Goal: Information Seeking & Learning: Learn about a topic

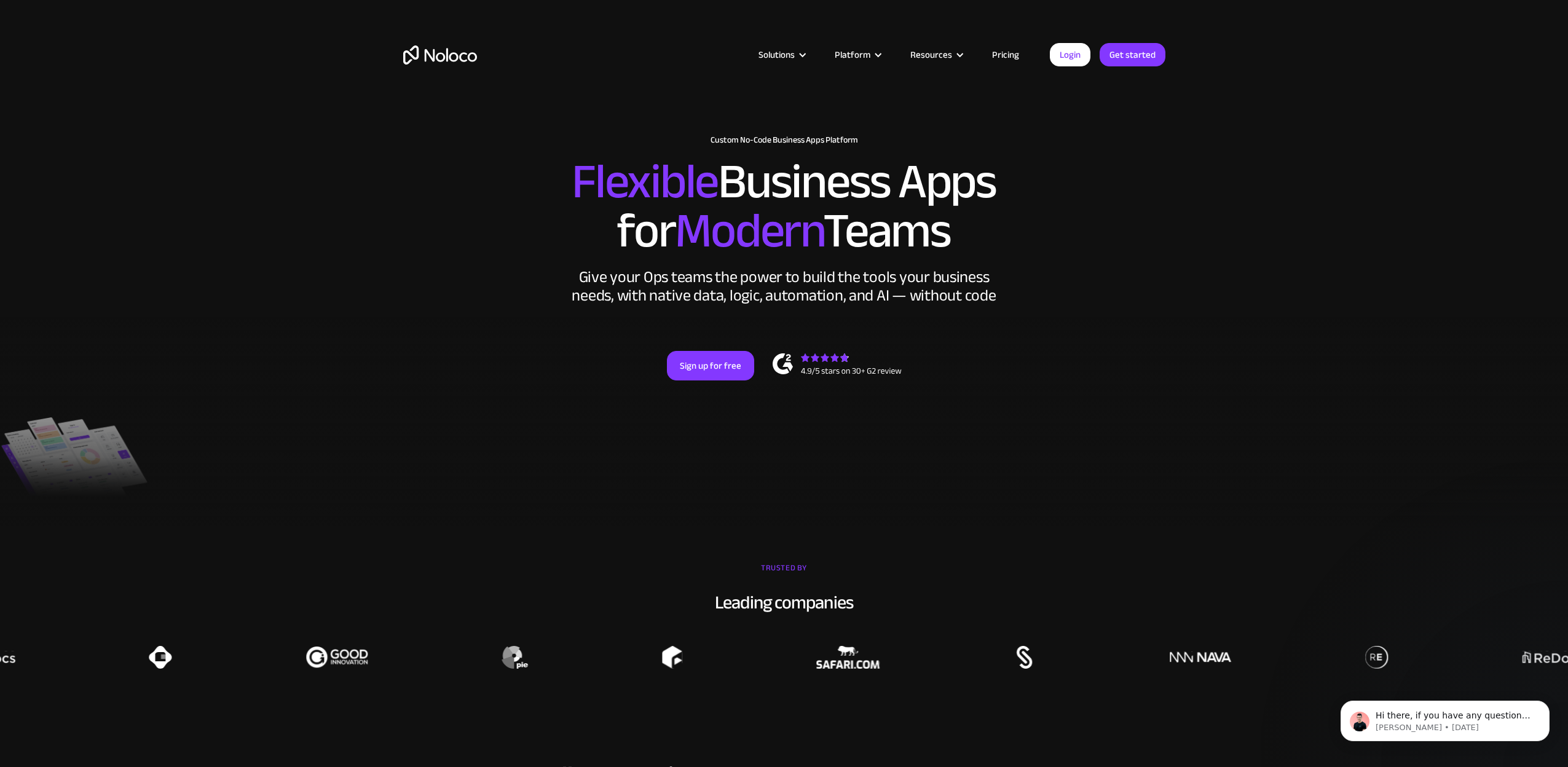
click at [1022, 56] on link "Pricing" at bounding box center [1006, 55] width 58 height 16
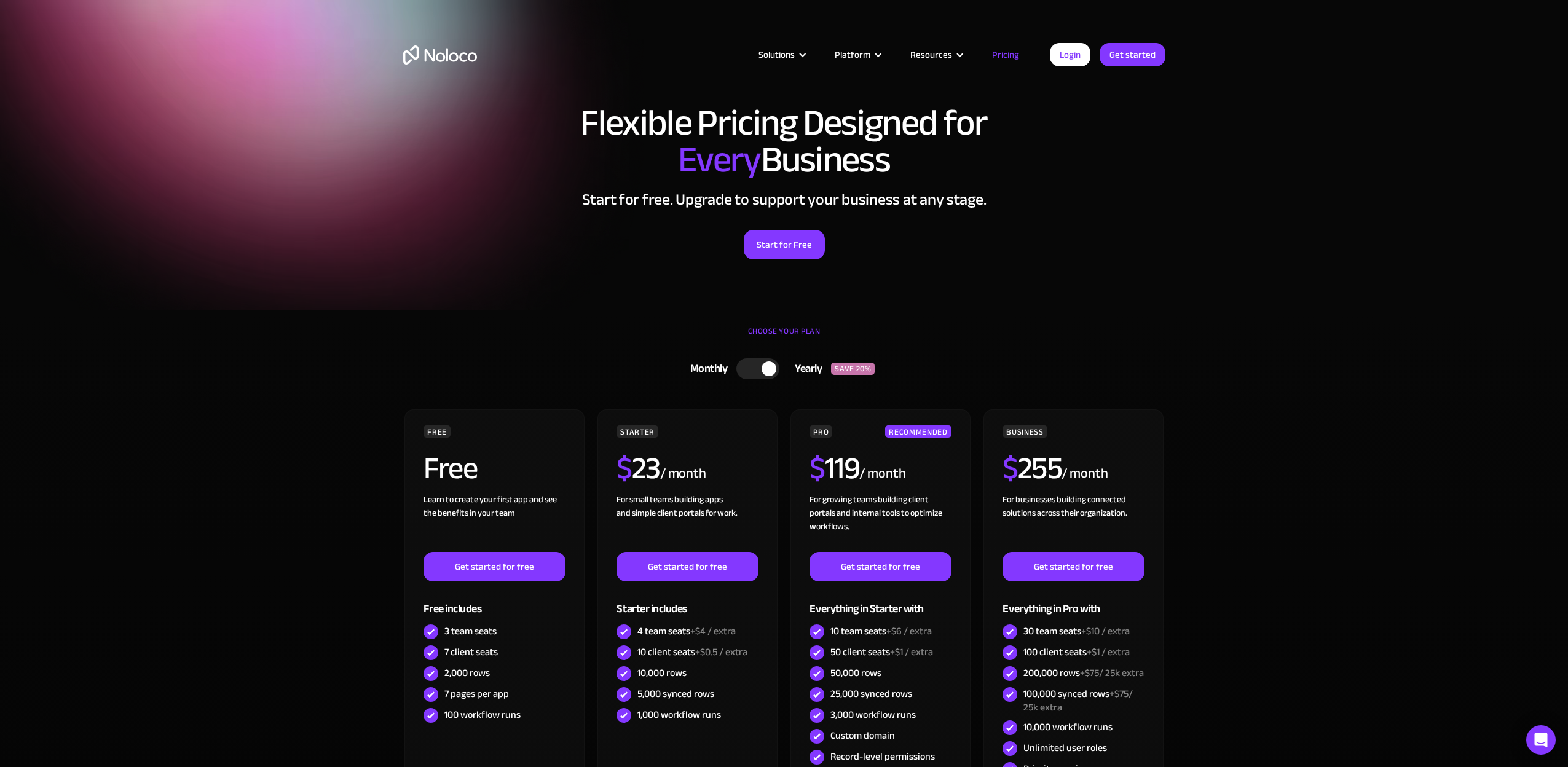
scroll to position [8, 0]
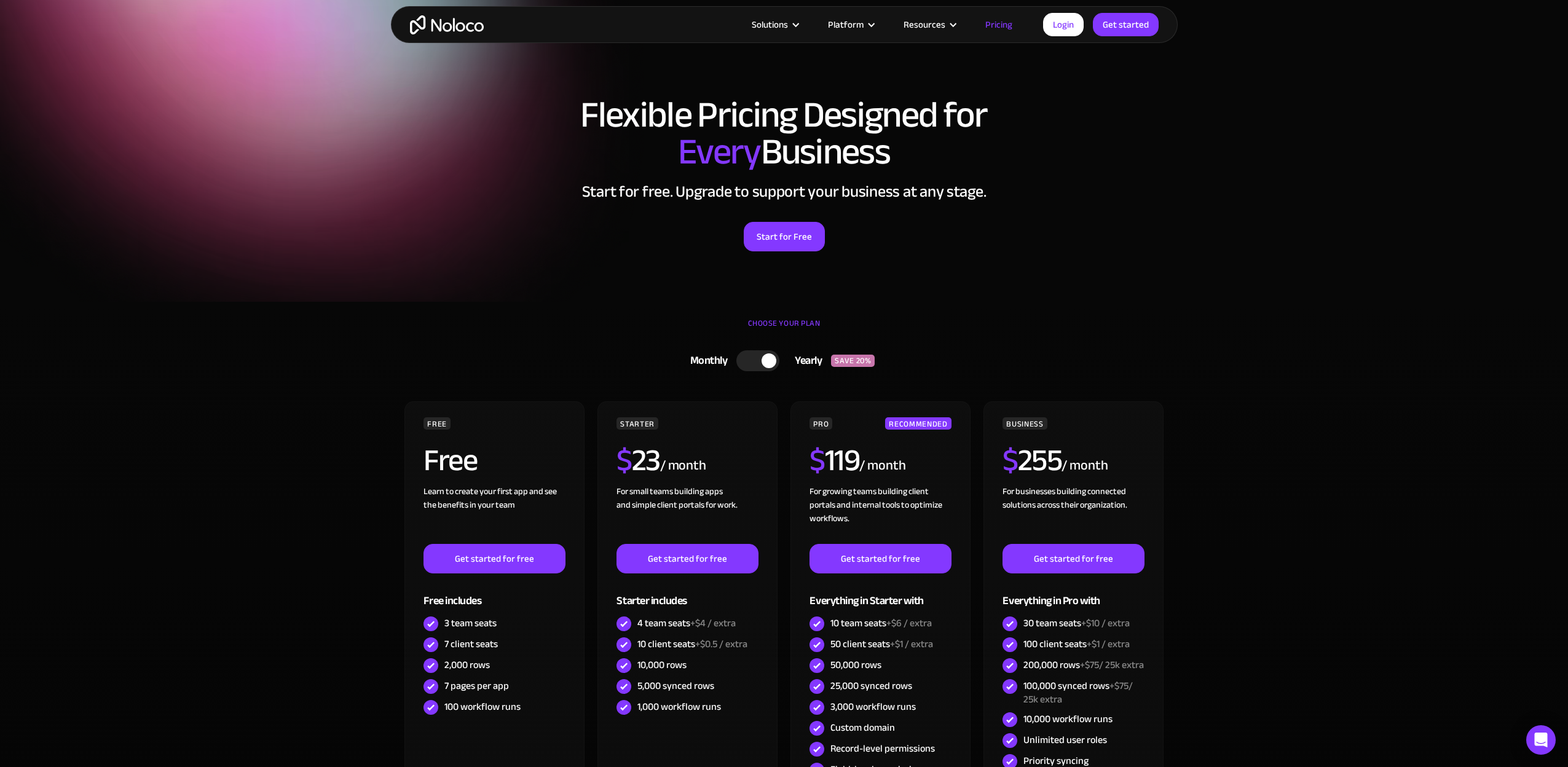
click at [726, 356] on div "Monthly" at bounding box center [706, 360] width 62 height 18
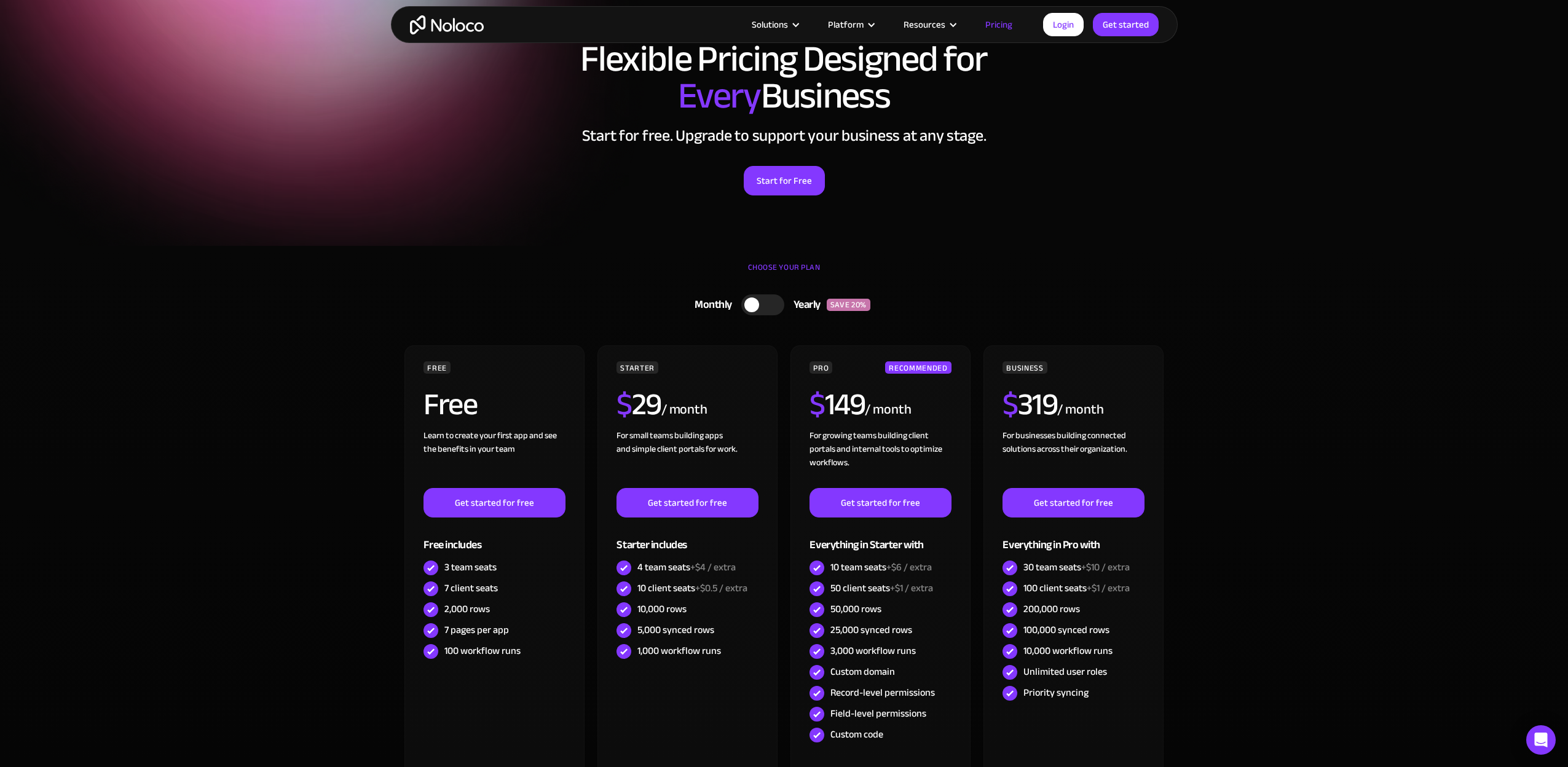
scroll to position [134, 0]
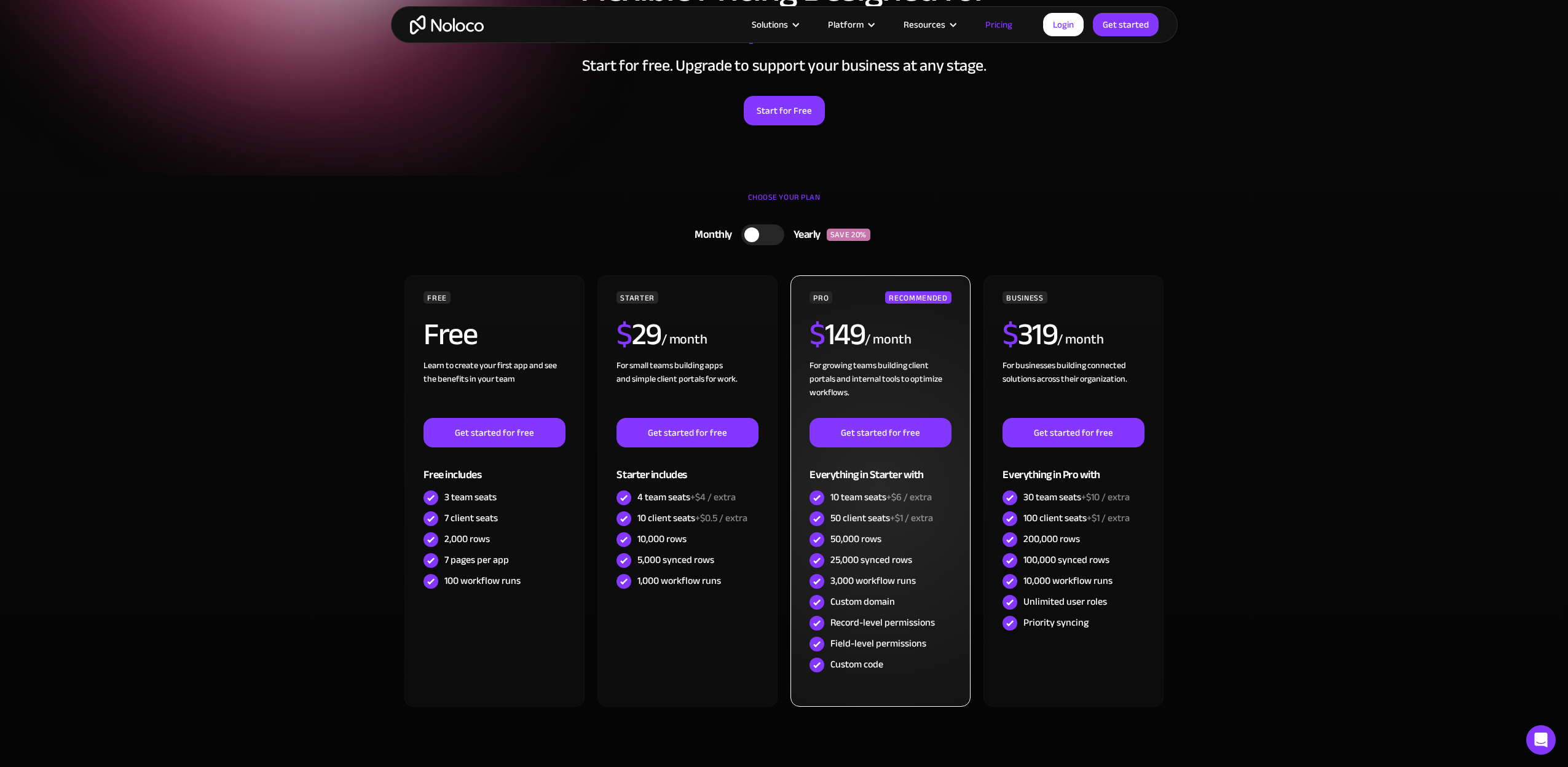
click at [865, 600] on div "Custom domain" at bounding box center [862, 602] width 65 height 14
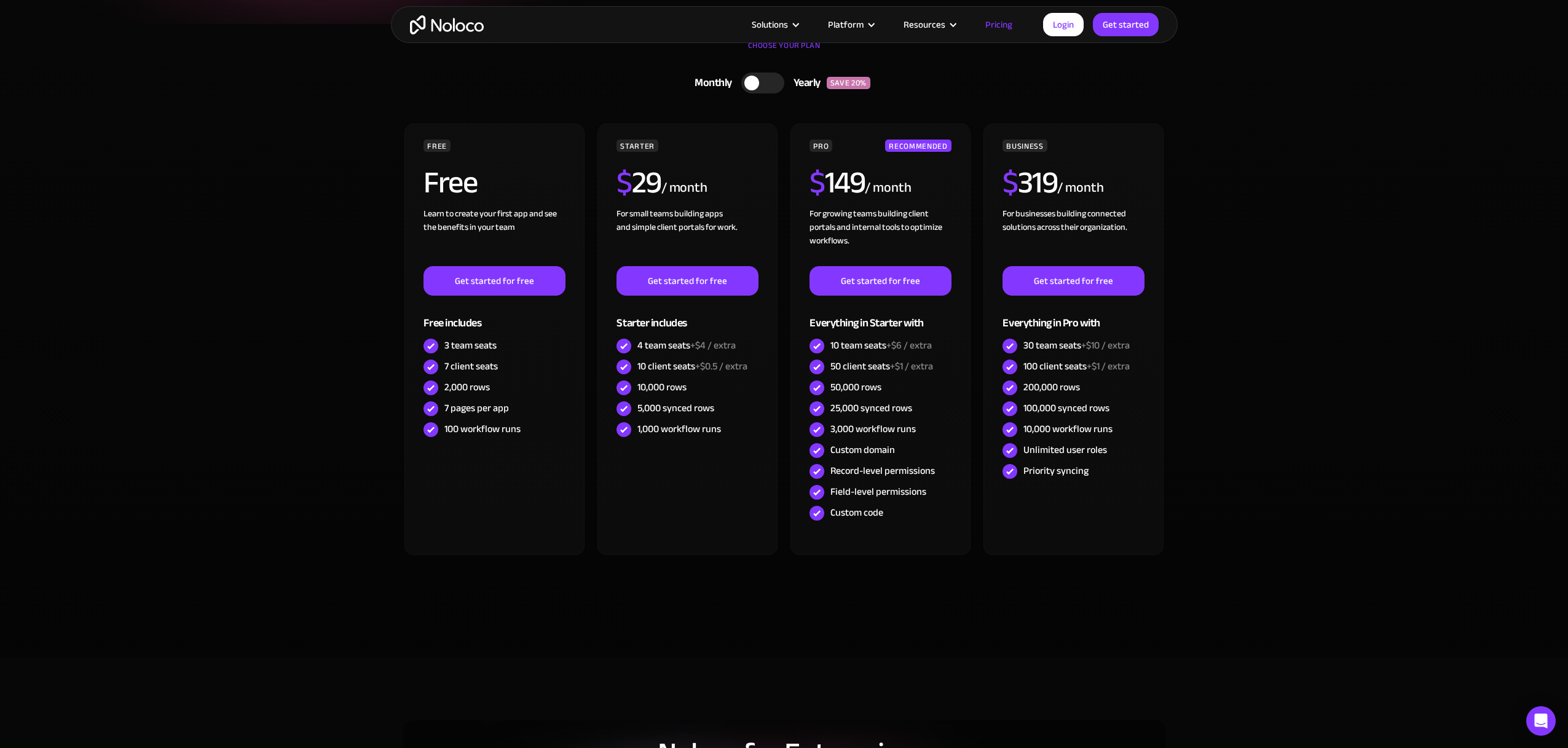
scroll to position [51, 0]
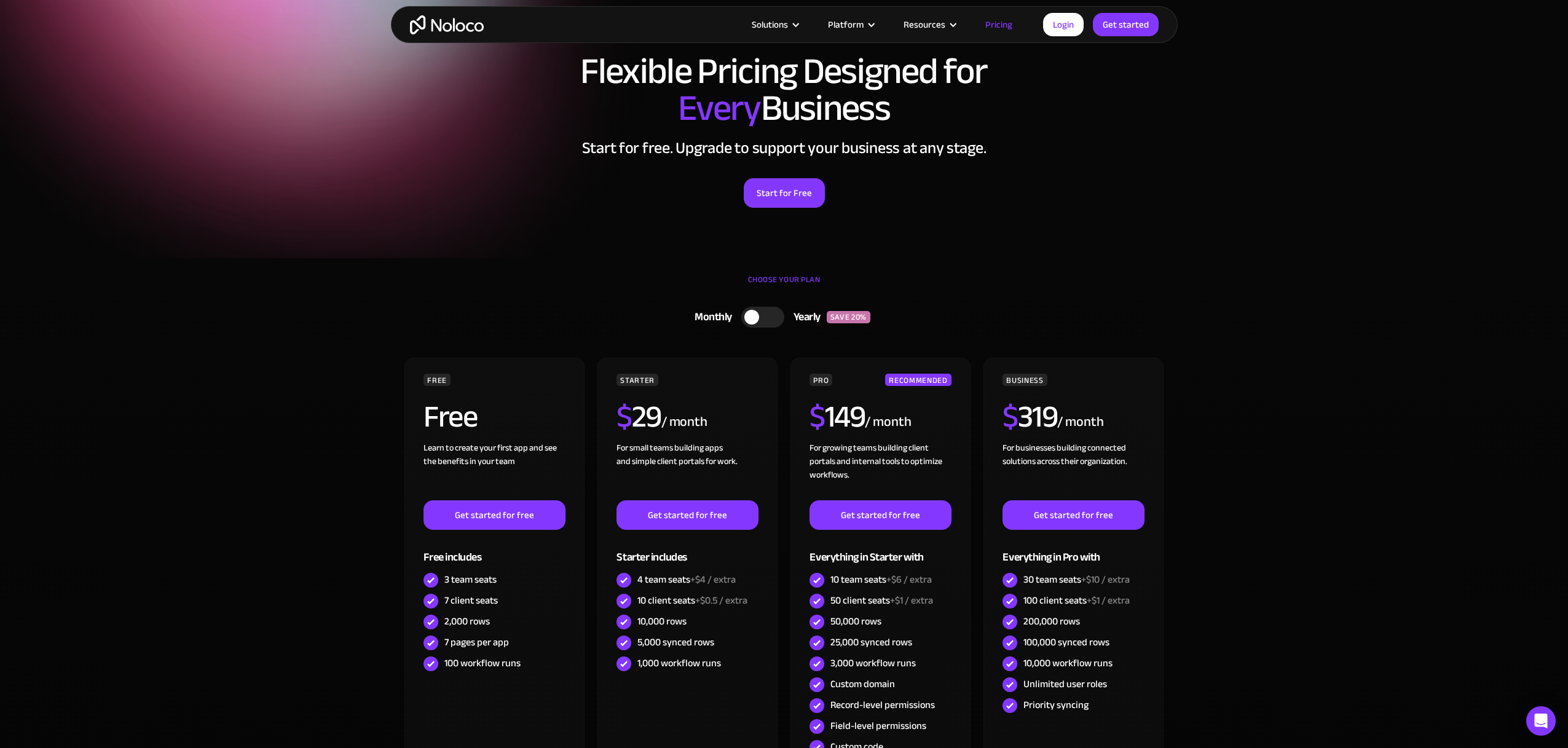
click at [771, 319] on div at bounding box center [763, 316] width 43 height 21
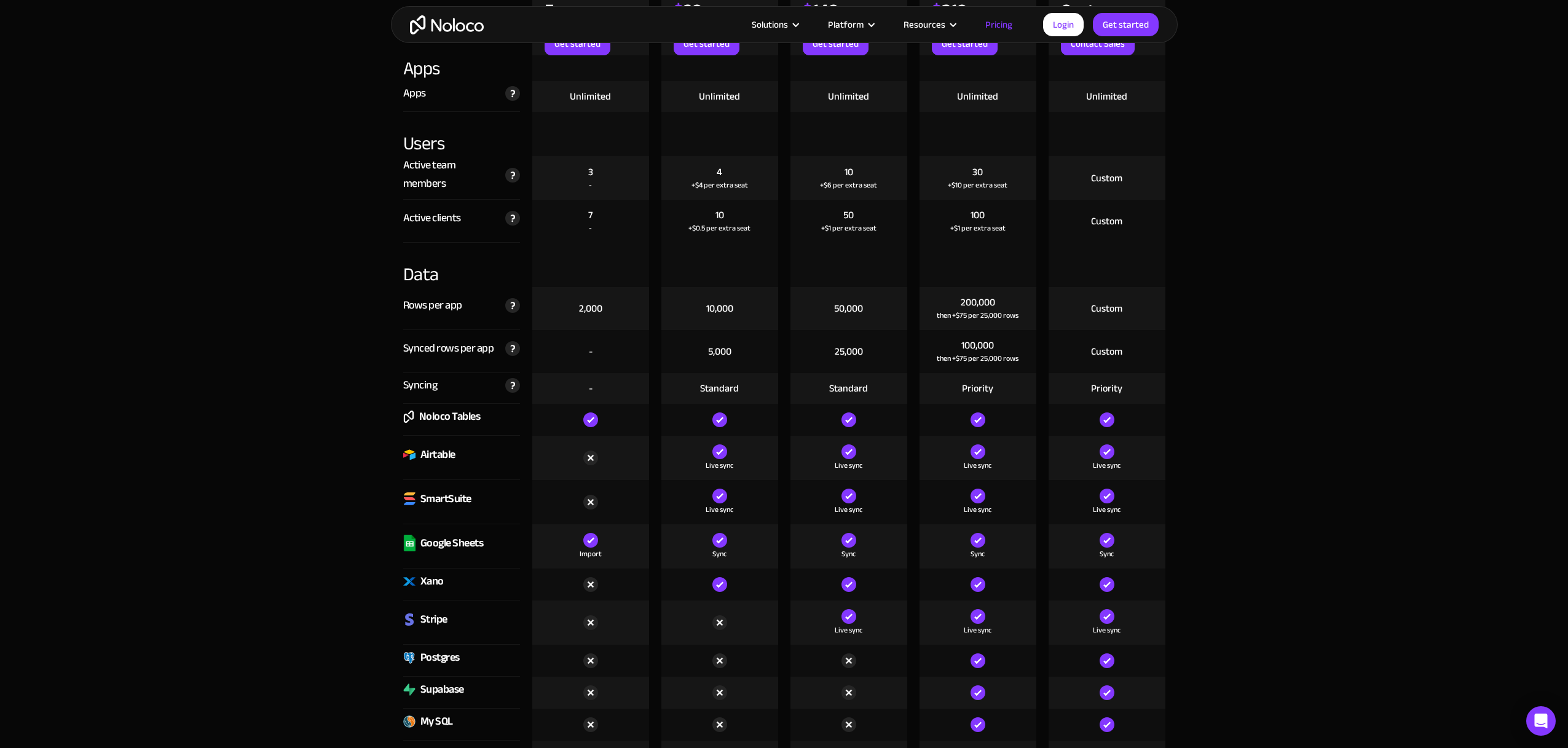
scroll to position [0, 0]
